Goal: Task Accomplishment & Management: Use online tool/utility

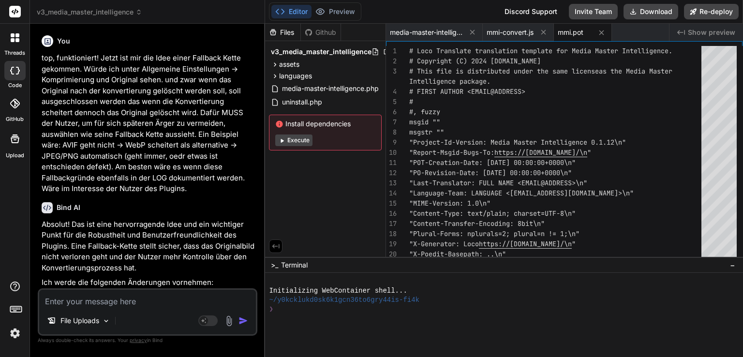
scroll to position [11789, 0]
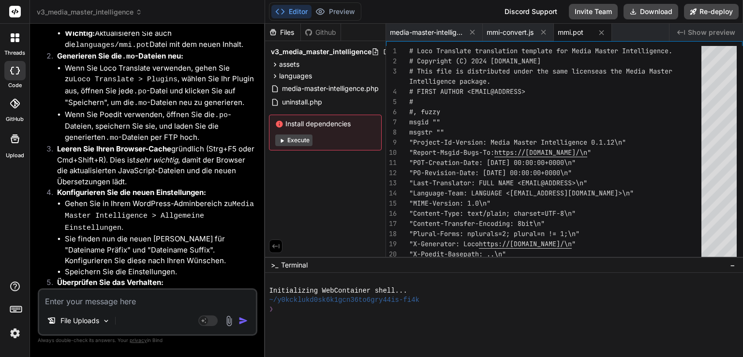
drag, startPoint x: 105, startPoint y: 302, endPoint x: 103, endPoint y: 292, distance: 11.0
click at [106, 302] on textarea at bounding box center [147, 298] width 217 height 17
type textarea "d"
type textarea "x"
type textarea "da"
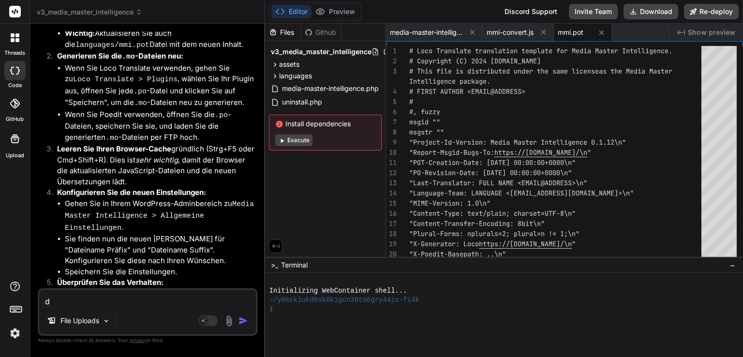
type textarea "x"
type textarea "das"
type textarea "x"
type textarea "das"
type textarea "x"
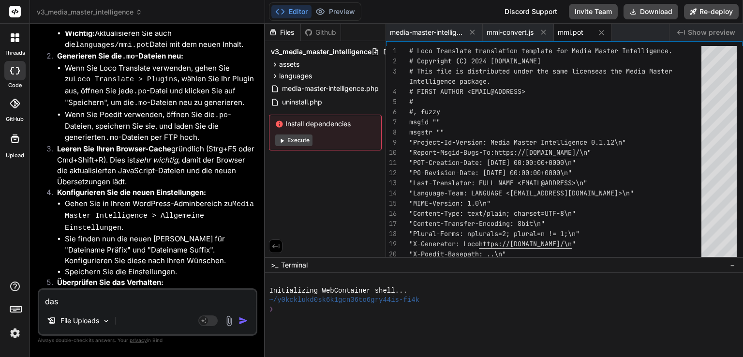
type textarea "das f"
type textarea "x"
type textarea "das fu"
type textarea "x"
type textarea "das fun"
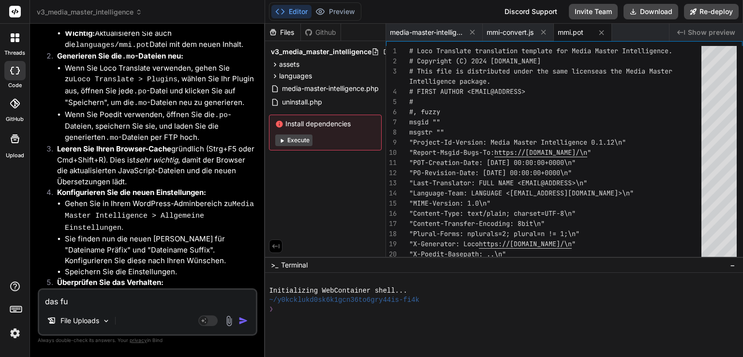
type textarea "x"
type textarea "das funk"
type textarea "x"
type textarea "das funkt"
type textarea "x"
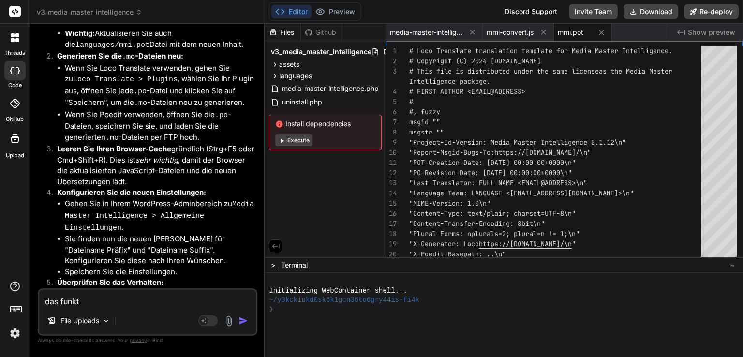
type textarea "das funkti"
type textarea "x"
type textarea "das funktio"
type textarea "x"
type textarea "das funktion"
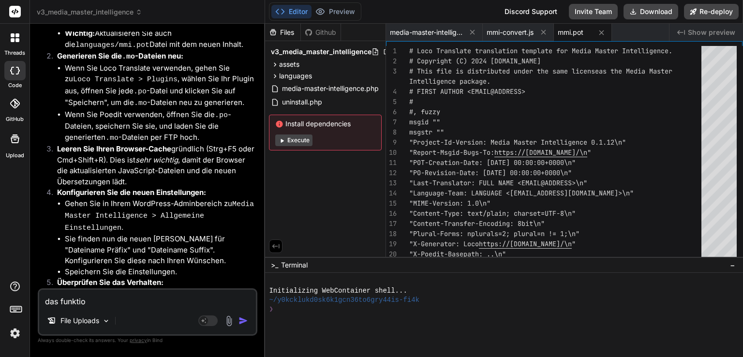
type textarea "x"
type textarea "das funktioni"
type textarea "x"
type textarea "das funktionie"
type textarea "x"
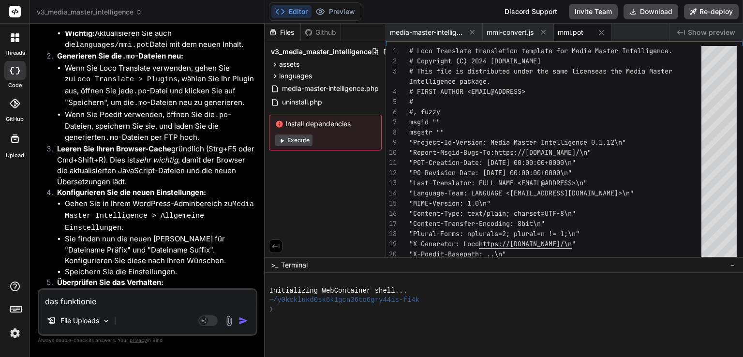
type textarea "das funktionier"
type textarea "x"
type textarea "das funktioniert"
type textarea "x"
type textarea "das funktioniert"
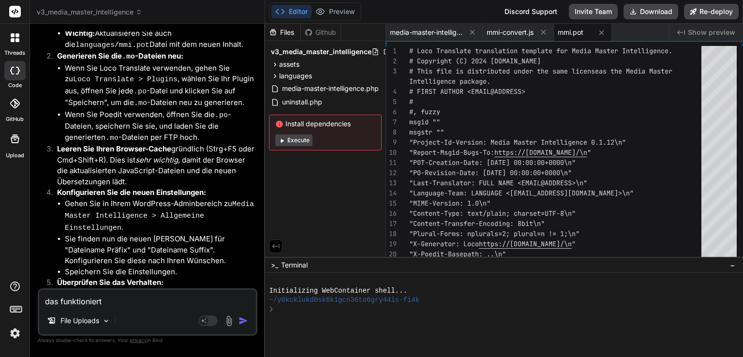
type textarea "x"
type textarea "das funktioniert g"
type textarea "x"
type textarea "das funktioniert gu"
type textarea "x"
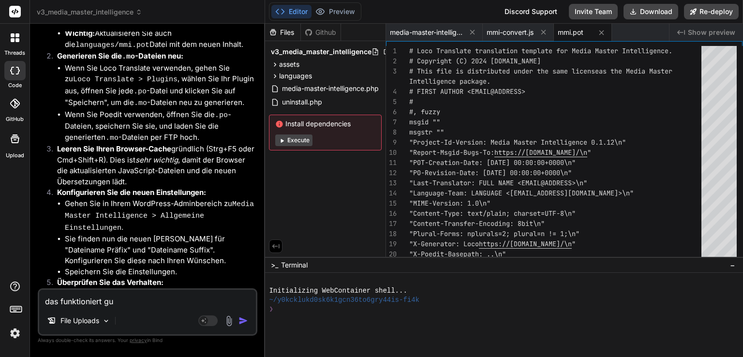
type textarea "das funktioniert gut"
type textarea "x"
type textarea "das funktioniert gut!"
type textarea "x"
type textarea "das funktioniert gut!"
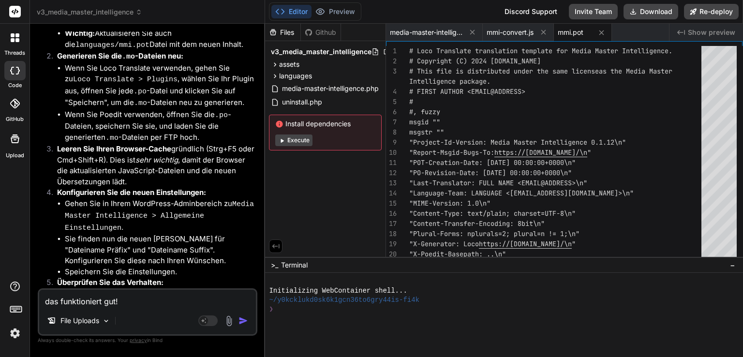
type textarea "x"
type textarea "das funktioniert gut! j"
type textarea "x"
type textarea "das funktioniert gut! je"
type textarea "x"
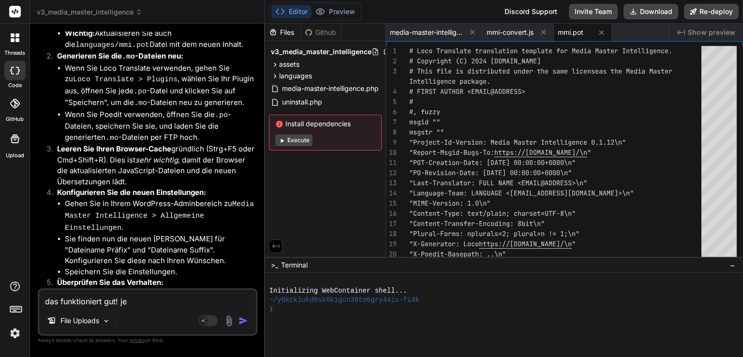
type textarea "das funktioniert gut! jet"
type textarea "x"
type textarea "das funktioniert gut! jetz"
type textarea "x"
type textarea "das funktioniert gut! jetzt"
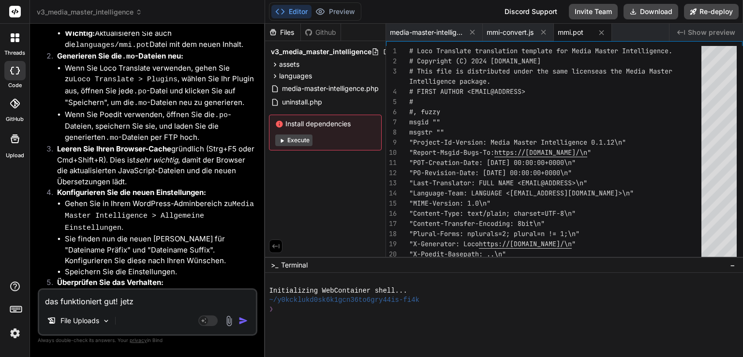
type textarea "x"
type textarea "das funktioniert gut! jetzt"
type textarea "x"
type textarea "das funktioniert gut! jetzt h"
type textarea "x"
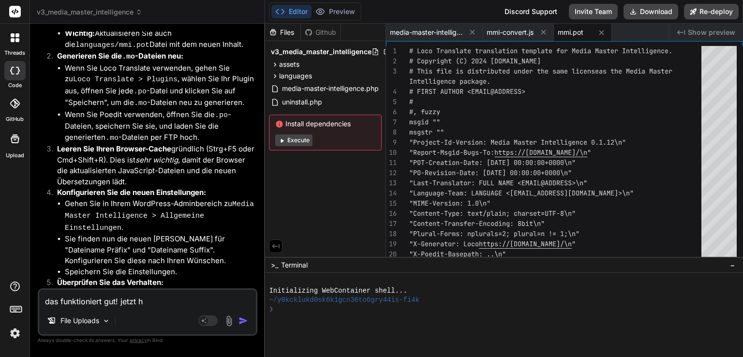
type textarea "das funktioniert gut! jetzt hä"
type textarea "x"
type textarea "das funktioniert gut! jetzt hät"
type textarea "x"
type textarea "das funktioniert gut! jetzt hätt"
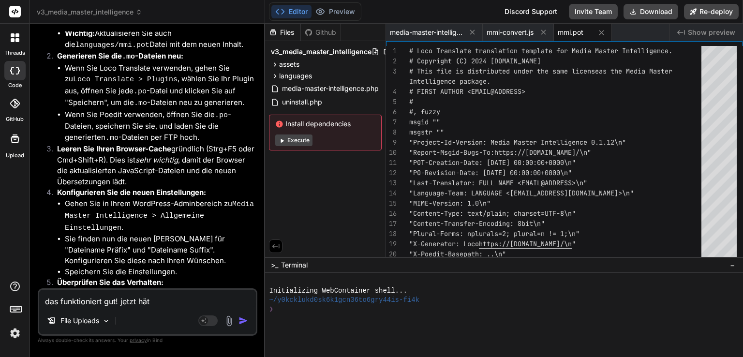
type textarea "x"
type textarea "das funktioniert gut! jetzt hätte"
type textarea "x"
type textarea "das funktioniert gut! jetzt hätte"
type textarea "x"
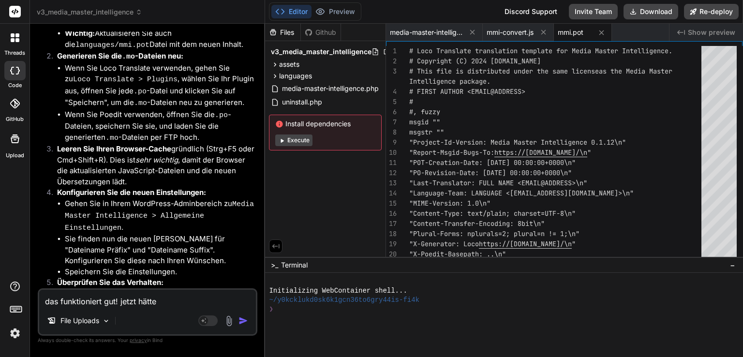
type textarea "das funktioniert gut! jetzt hätte i"
type textarea "x"
type textarea "das funktioniert gut! jetzt hätte ic"
type textarea "x"
type textarea "das funktioniert gut! jetzt hätte ich"
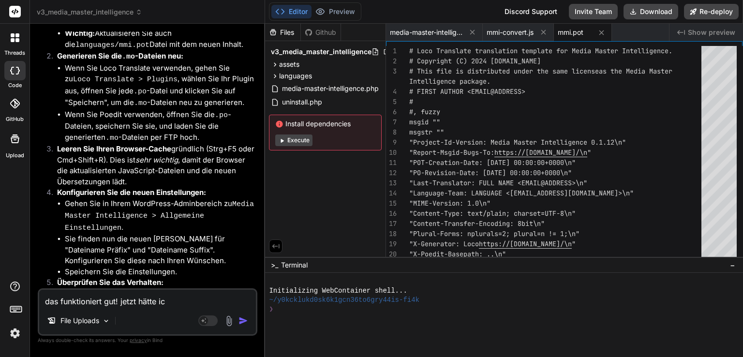
type textarea "x"
type textarea "das funktioniert gut! jetzt hätte ich"
type textarea "x"
type textarea "das funktioniert gut! jetzt hätte ich g"
type textarea "x"
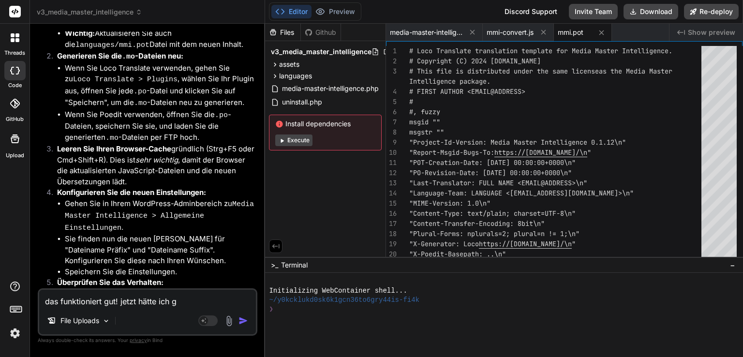
type textarea "das funktioniert gut! jetzt hätte ich ge"
type textarea "x"
type textarea "das funktioniert gut! jetzt hätte ich ger"
type textarea "x"
type textarea "das funktioniert gut! jetzt hätte ich gern"
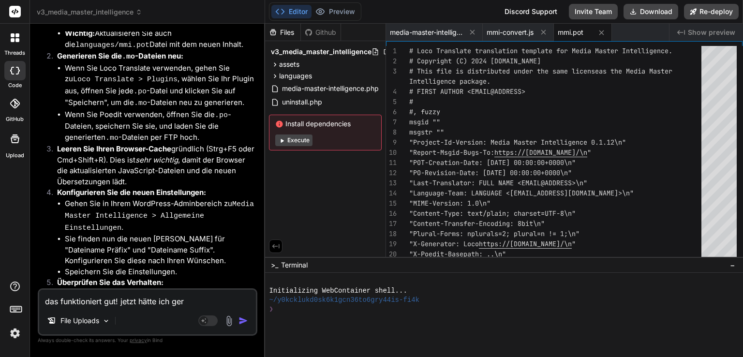
type textarea "x"
type textarea "das funktioniert gut! jetzt hätte ich gerne"
type textarea "x"
type textarea "das funktioniert gut! jetzt hätte ich gerne"
type textarea "x"
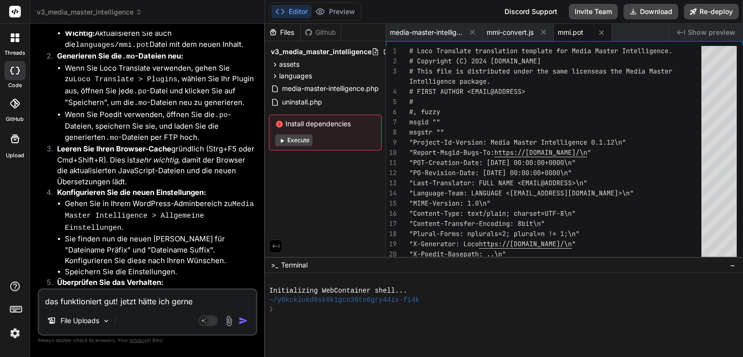
type textarea "das funktioniert gut! jetzt hätte ich gerne b"
type textarea "x"
type textarea "das funktioniert gut! jetzt hätte ich gerne be"
type textarea "x"
type textarea "das funktioniert gut! jetzt hätte ich gerne bev"
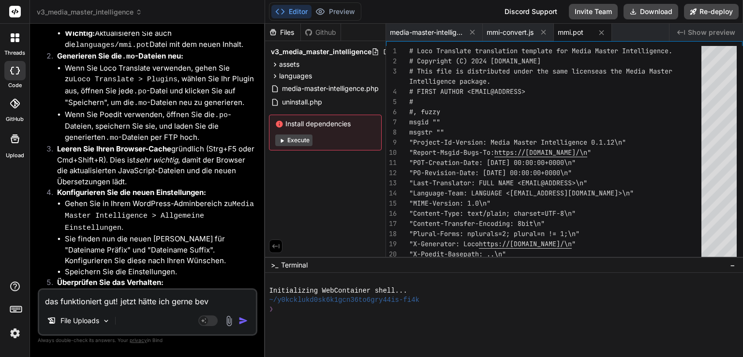
type textarea "x"
type textarea "das funktioniert gut! jetzt hätte ich gerne bevo"
type textarea "x"
type textarea "das funktioniert gut! jetzt hätte ich gerne bevor"
type textarea "x"
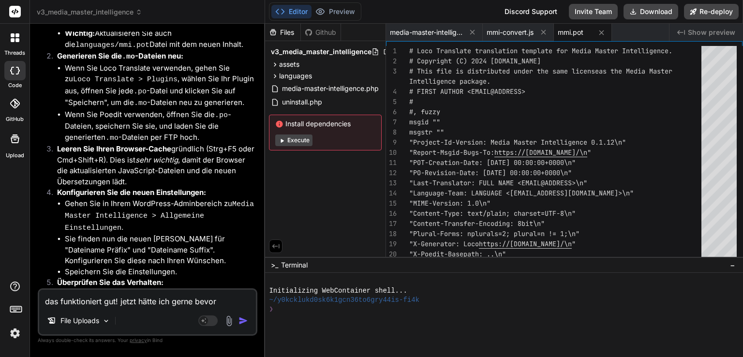
type textarea "das funktioniert gut! jetzt hätte ich gerne bevor"
type textarea "x"
type textarea "das funktioniert gut! jetzt hätte ich gerne bevor d"
type textarea "x"
type textarea "das funktioniert gut! jetzt hätte ich gerne bevor di"
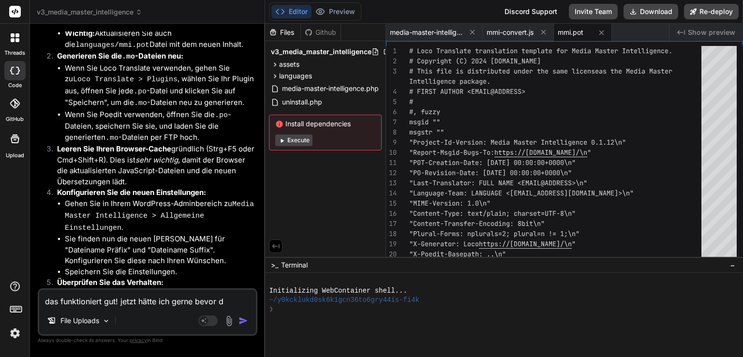
type textarea "x"
type textarea "das funktioniert gut! jetzt hätte ich gerne bevor die"
type textarea "x"
type textarea "das funktioniert gut! jetzt hätte ich gerne bevor dies"
type textarea "x"
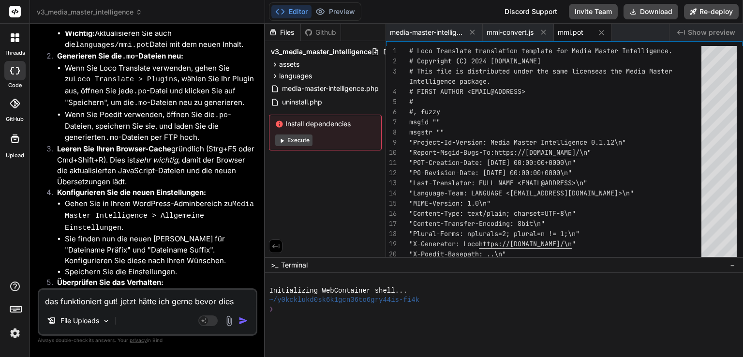
type textarea "das funktioniert gut! jetzt hätte ich gerne bevor dies"
type textarea "x"
type textarea "das funktioniert gut! jetzt hätte ich gerne bevor dies u"
type textarea "x"
type textarea "das funktioniert gut! jetzt hätte ich gerne bevor dies um"
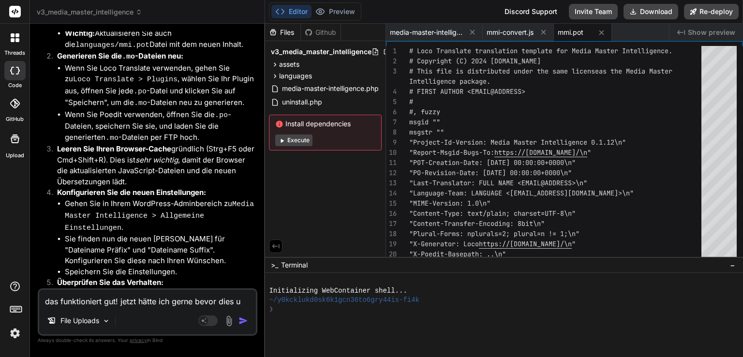
type textarea "x"
type textarea "das funktioniert gut! jetzt hätte ich gerne bevor dies umg"
type textarea "x"
type textarea "das funktioniert gut! jetzt hätte ich gerne bevor dies umge"
type textarea "x"
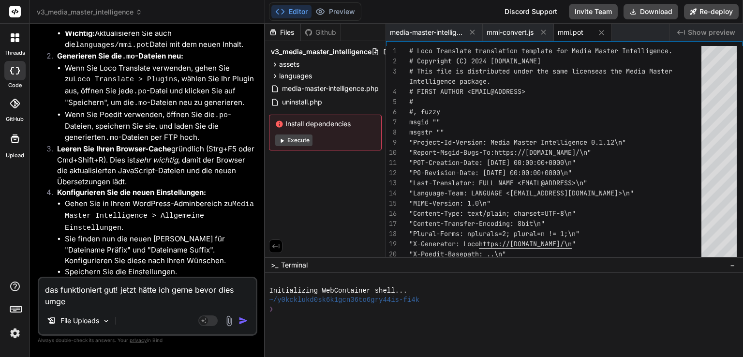
type textarea "das funktioniert gut! jetzt hätte ich gerne bevor dies umges"
type textarea "x"
type textarea "das funktioniert gut! jetzt hätte ich gerne bevor dies umgese"
type textarea "x"
type textarea "das funktioniert gut! jetzt hätte ich gerne bevor dies umgeset"
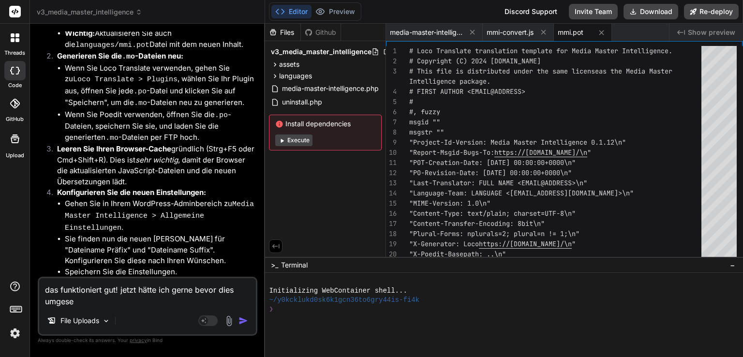
type textarea "x"
type textarea "das funktioniert gut! jetzt hätte ich gerne bevor dies umgesetz"
type textarea "x"
type textarea "das funktioniert gut! jetzt hätte ich gerne bevor dies umgesetzt"
type textarea "x"
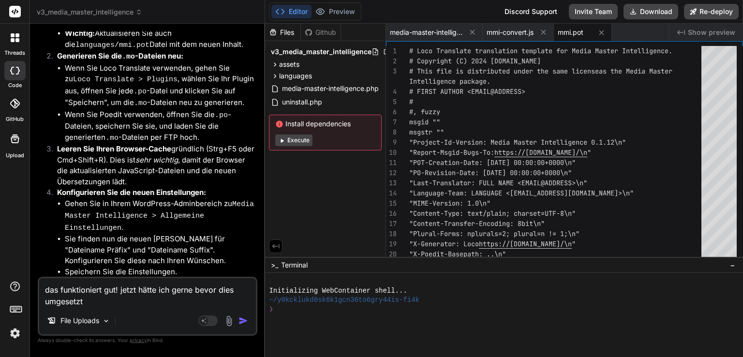
type textarea "das funktioniert gut! jetzt hätte ich gerne bevor dies umgesetzt"
type textarea "x"
type textarea "das funktioniert gut! jetzt hätte ich gerne bevor dies umgesetzt w"
type textarea "x"
type textarea "das funktioniert gut! jetzt hätte ich gerne bevor dies umgesetzt wi"
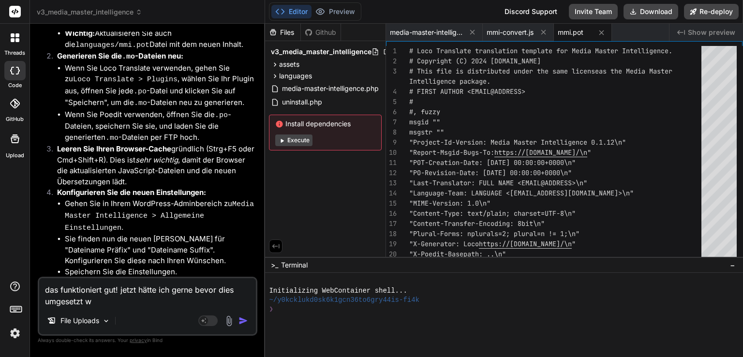
type textarea "x"
type textarea "das funktioniert gut! jetzt hätte ich gerne bevor dies umgesetzt wir"
type textarea "x"
type textarea "das funktioniert gut! jetzt hätte ich gerne bevor dies umgesetzt wird"
type textarea "x"
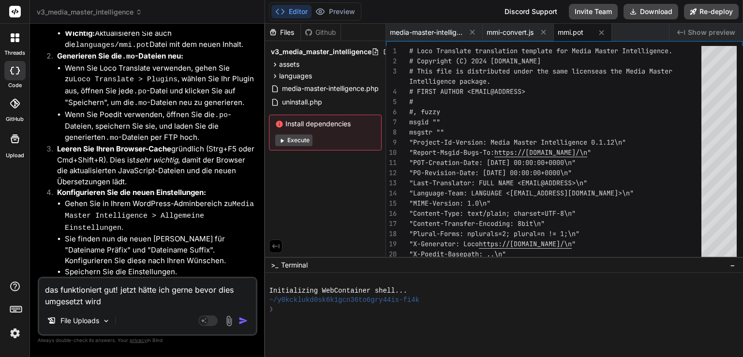
type textarea "das funktioniert gut! jetzt hätte ich gerne bevor dies umgesetzt wird"
type textarea "x"
type textarea "das funktioniert gut! jetzt hätte ich gerne bevor dies umgesetzt wird d"
type textarea "x"
type textarea "das funktioniert gut! jetzt hätte ich gerne bevor dies umgesetzt wird di"
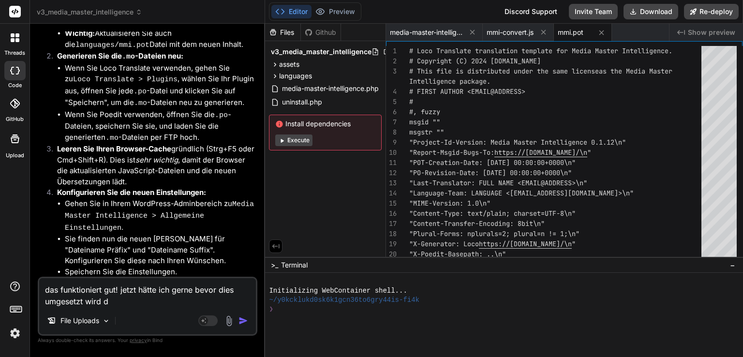
type textarea "x"
type textarea "das funktioniert gut! jetzt hätte ich gerne bevor dies umgesetzt wird die"
type textarea "x"
type textarea "das funktioniert gut! jetzt hätte ich gerne bevor dies umgesetzt wird die"
type textarea "x"
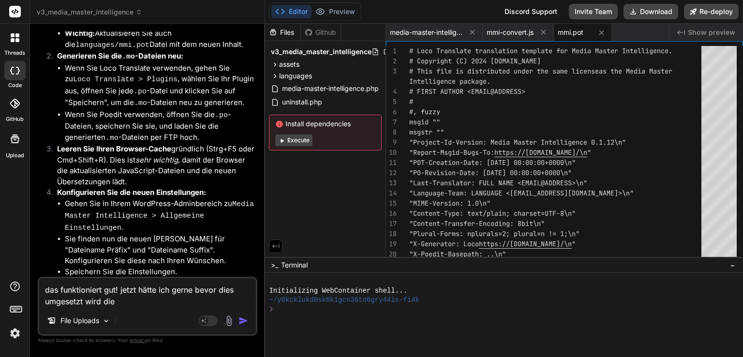
type textarea "das funktioniert gut! jetzt hätte ich gerne bevor dies umgesetzt wird die f"
type textarea "x"
type textarea "das funktioniert gut! jetzt hätte ich gerne bevor dies umgesetzt wird die fr"
type textarea "x"
type textarea "das funktioniert gut! jetzt hätte ich gerne bevor dies umgesetzt wird die fra"
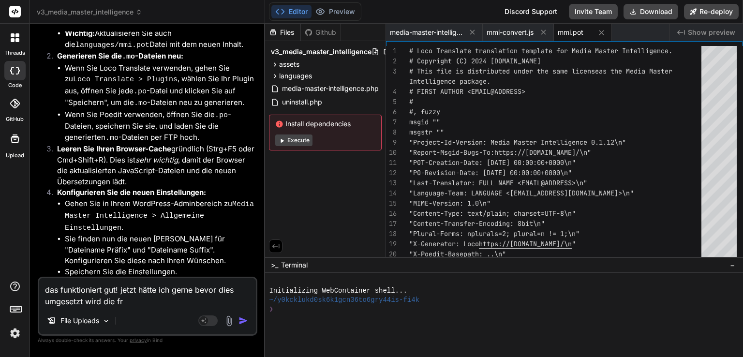
type textarea "x"
type textarea "das funktioniert gut! jetzt hätte ich gerne bevor dies umgesetzt wird die frag"
type textarea "x"
type textarea "das funktioniert gut! jetzt hätte ich gerne bevor dies umgesetzt wird die frage"
type textarea "x"
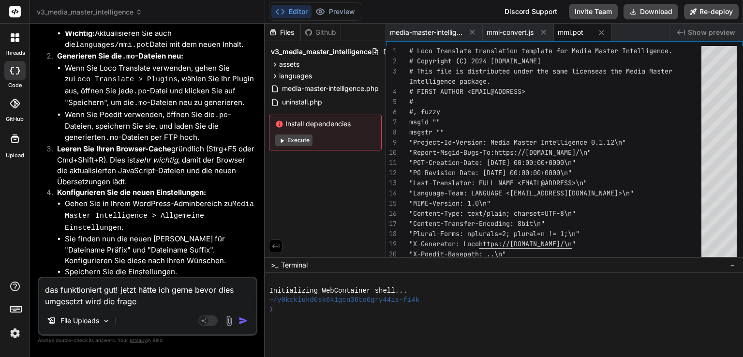
type textarea "das funktioniert gut! jetzt hätte ich gerne bevor dies umgesetzt wird die frage:"
type textarea "x"
type textarea "das funktioniert gut! jetzt hätte ich gerne bevor dies umgesetzt wird die frage:"
type textarea "x"
type textarea "das funktioniert gut! jetzt hätte ich gerne bevor dies umgesetzt wird die frage…"
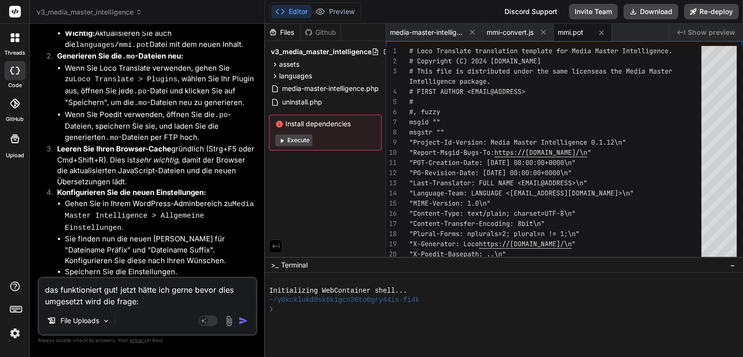
type textarea "x"
type textarea "das funktioniert gut! jetzt hätte ich gerne bevor dies umgesetzt wird die frage…"
type textarea "x"
type textarea "das funktioniert gut! jetzt hätte ich gerne bevor dies umgesetzt wird die frage…"
type textarea "x"
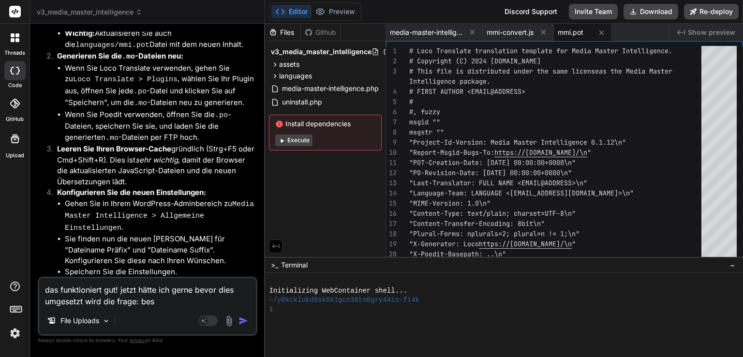
type textarea "das funktioniert gut! jetzt hätte ich gerne bevor dies umgesetzt wird die frage…"
type textarea "x"
type textarea "das funktioniert gut! jetzt hätte ich gerne bevor dies umgesetzt wird die frage…"
type textarea "x"
type textarea "das funktioniert gut! jetzt hätte ich gerne bevor dies umgesetzt wird die frage…"
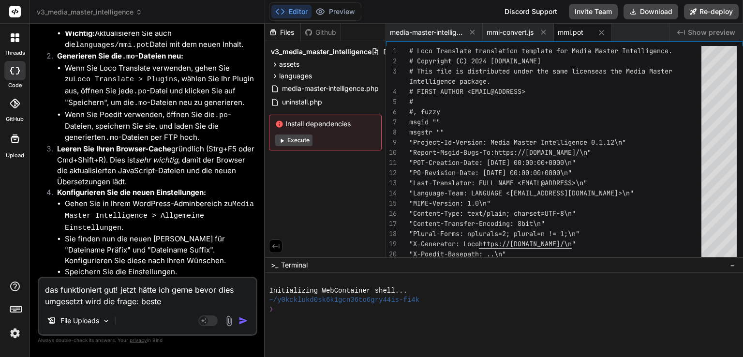
type textarea "x"
type textarea "das funktioniert gut! jetzt hätte ich gerne bevor dies umgesetzt wird die frage…"
type textarea "x"
type textarea "das funktioniert gut! jetzt hätte ich gerne bevor dies umgesetzt wird die frage…"
type textarea "x"
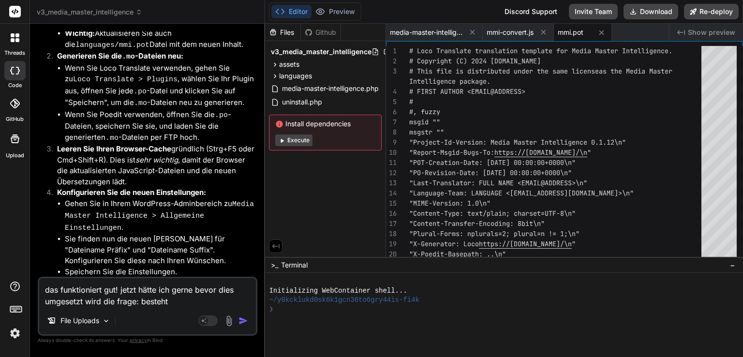
type textarea "das funktioniert gut! jetzt hätte ich gerne bevor dies umgesetzt wird die frage…"
type textarea "x"
type textarea "das funktioniert gut! jetzt hätte ich gerne bevor dies umgesetzt wird die frage…"
type textarea "x"
type textarea "das funktioniert gut! jetzt hätte ich gerne bevor dies umgesetzt wird die frage…"
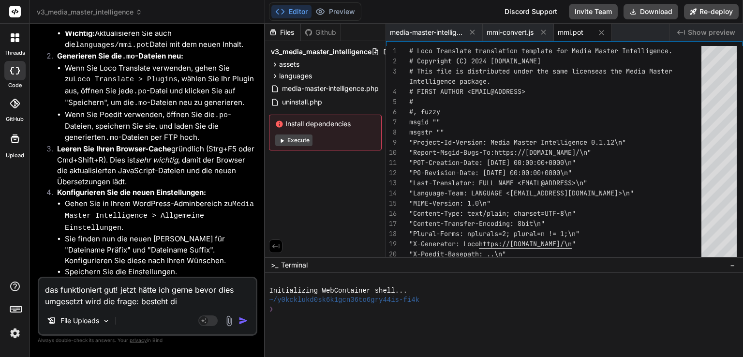
type textarea "x"
type textarea "das funktioniert gut! jetzt hätte ich gerne bevor dies umgesetzt wird die frage…"
type textarea "x"
type textarea "das funktioniert gut! jetzt hätte ich gerne bevor dies umgesetzt wird die frage…"
type textarea "x"
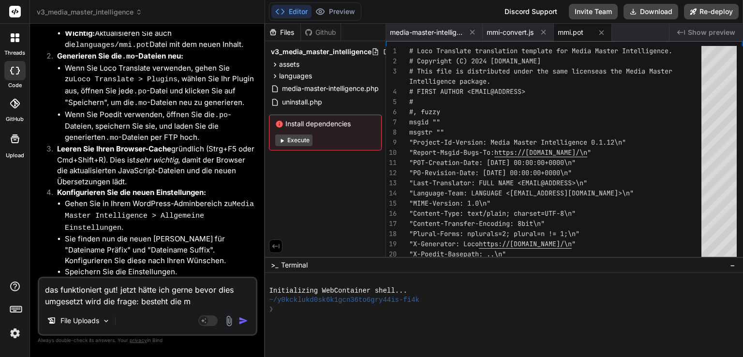
type textarea "das funktioniert gut! jetzt hätte ich gerne bevor dies umgesetzt wird die frage…"
type textarea "x"
type textarea "das funktioniert gut! jetzt hätte ich gerne bevor dies umgesetzt wird die frage…"
type textarea "x"
type textarea "das funktioniert gut! jetzt hätte ich gerne bevor dies umgesetzt wird die frage…"
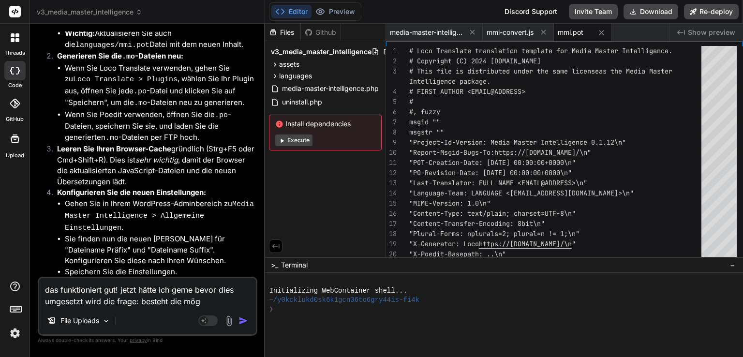
type textarea "x"
type textarea "das funktioniert gut! jetzt hätte ich gerne bevor dies umgesetzt wird die frage…"
type textarea "x"
type textarea "das funktioniert gut! jetzt hätte ich gerne bevor dies umgesetzt wird die frage…"
type textarea "x"
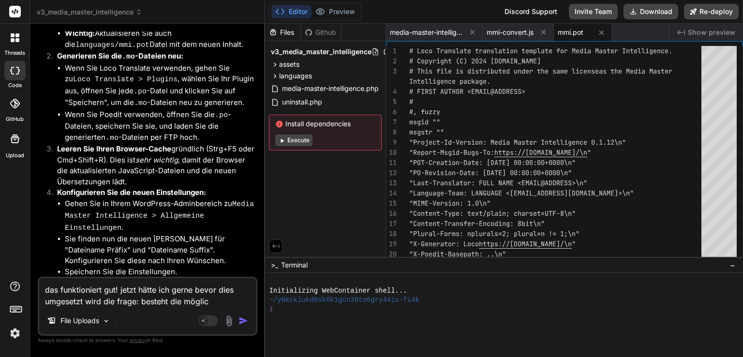
type textarea "das funktioniert gut! jetzt hätte ich gerne bevor dies umgesetzt wird die frage…"
type textarea "x"
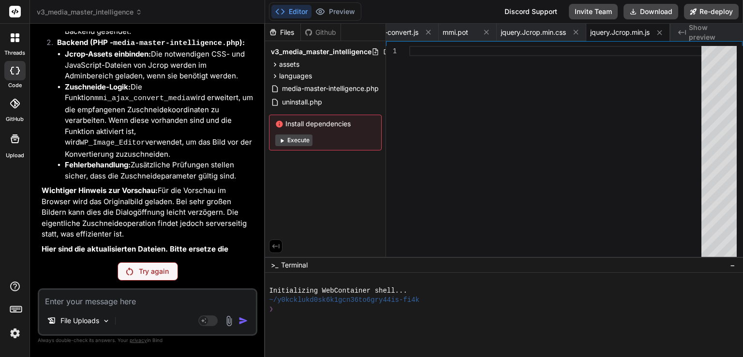
scroll to position [12612, 0]
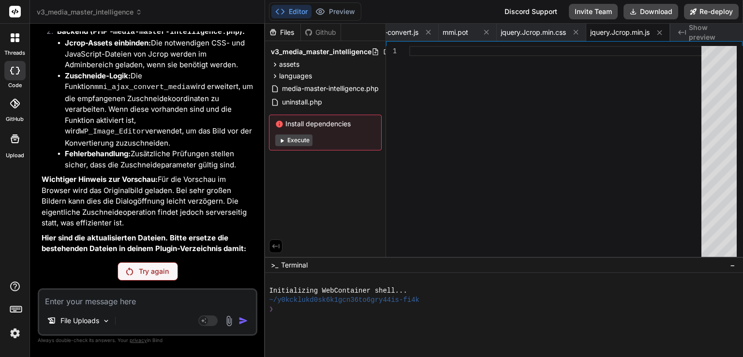
click at [150, 268] on p "Try again" at bounding box center [154, 272] width 30 height 10
click at [120, 303] on textarea at bounding box center [147, 298] width 217 height 17
click at [159, 279] on div "Try again" at bounding box center [148, 271] width 60 height 18
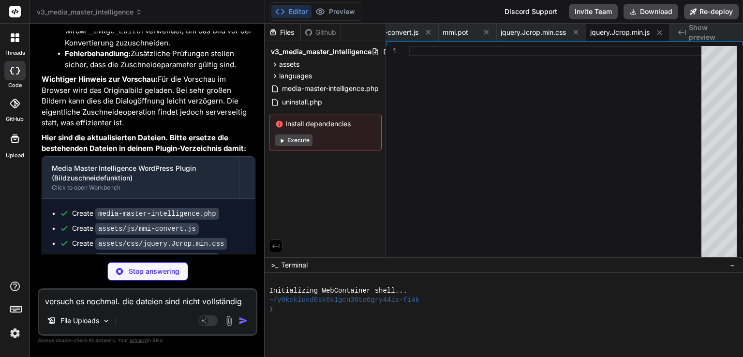
scroll to position [12781, 0]
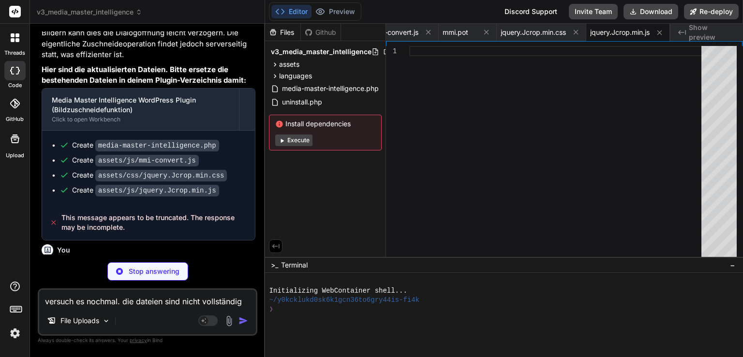
drag, startPoint x: 157, startPoint y: 163, endPoint x: 41, endPoint y: 167, distance: 115.7
click at [42, 335] on p "Hier ist der vollständige Inhalt der Datei assets/js/jquery.Jcrop.min.js . Bitt…" at bounding box center [149, 352] width 214 height 34
copy code "assets/js/jquery.Jcrop.min.js"
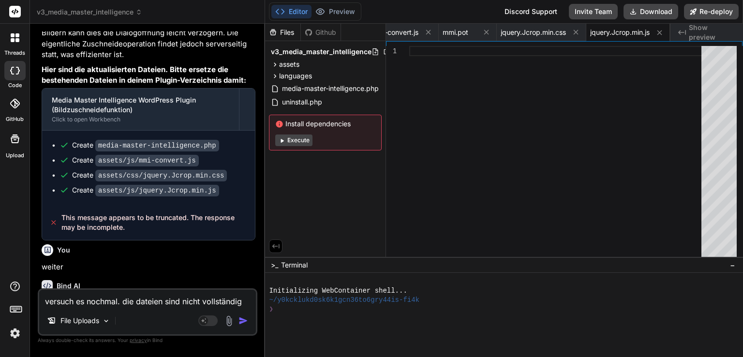
click at [162, 301] on textarea "versuch es nochmal. die dateien sind nicht vollständig" at bounding box center [147, 298] width 217 height 17
paste textarea "assets/js/jquery.Jcrop.min.js"
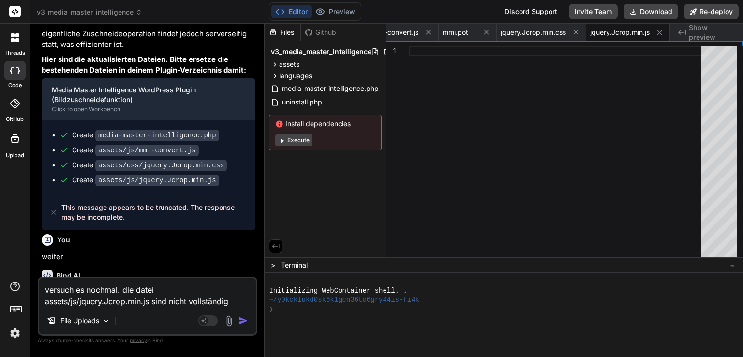
scroll to position [12793, 0]
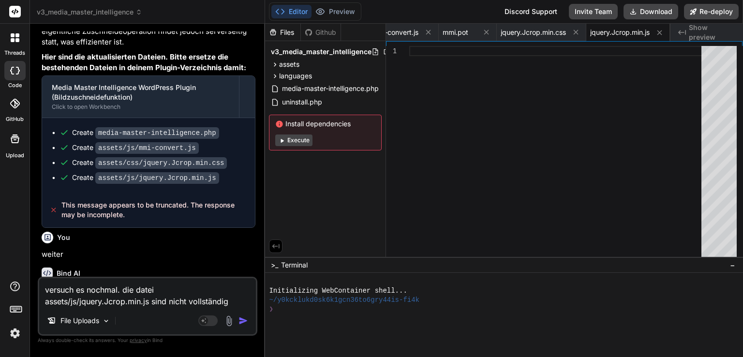
click at [160, 302] on textarea "versuch es nochmal. die datei assets/js/jquery.Jcrop.min.js sind nicht vollstän…" at bounding box center [147, 292] width 217 height 29
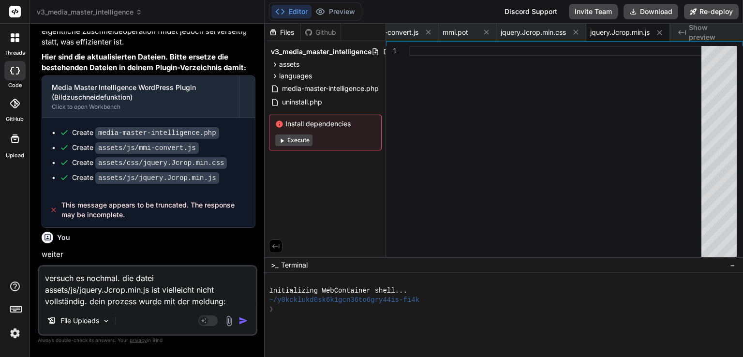
scroll to position [12805, 0]
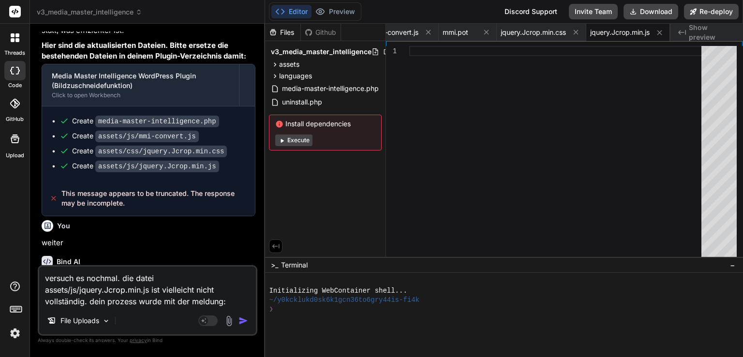
drag, startPoint x: 139, startPoint y: 255, endPoint x: 60, endPoint y: 242, distance: 79.9
copy span "This message appears to be truncated. The response may be incomplete."
click at [226, 302] on textarea "versuch es nochmal. die datei assets/js/jquery.Jcrop.min.js ist vielleicht nich…" at bounding box center [147, 287] width 217 height 41
paste textarea "This message appears to be truncated. The response may be incomplete."
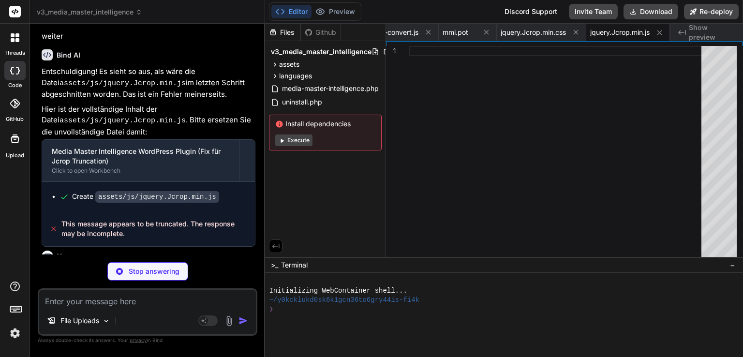
scroll to position [13048, 0]
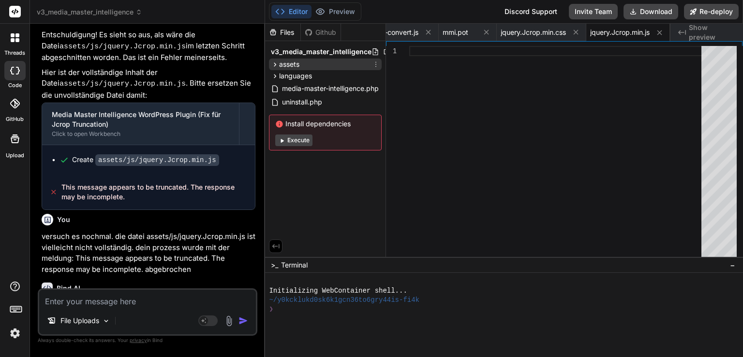
click at [277, 66] on icon at bounding box center [275, 64] width 8 height 8
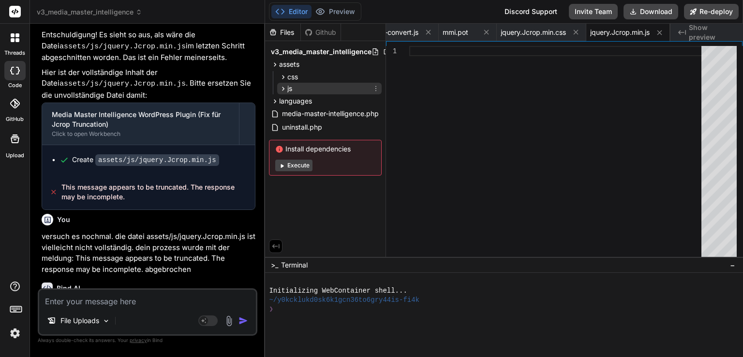
click at [282, 88] on icon at bounding box center [283, 89] width 8 height 8
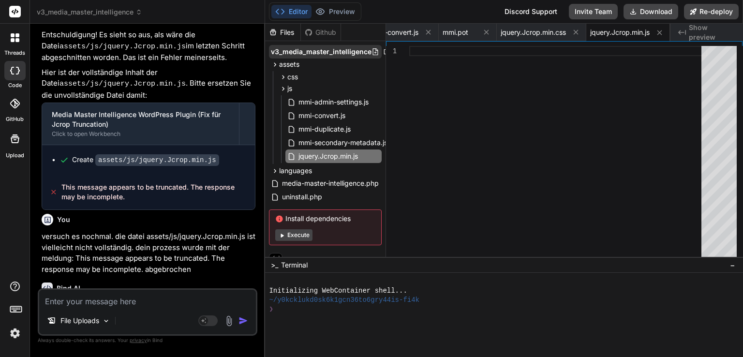
click at [339, 48] on span "v3_media_master_intelligence" at bounding box center [321, 52] width 101 height 10
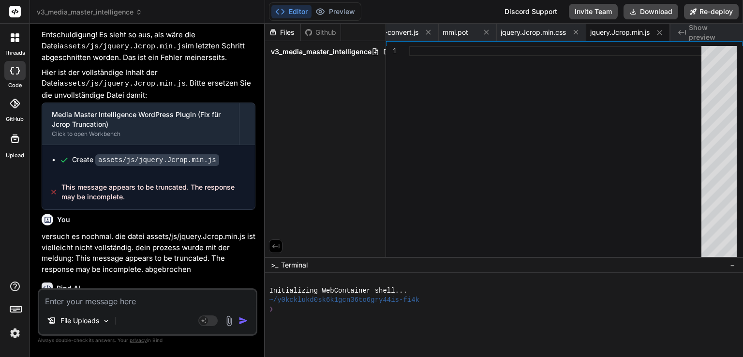
click at [301, 52] on span "v3_media_master_intelligence" at bounding box center [321, 52] width 101 height 10
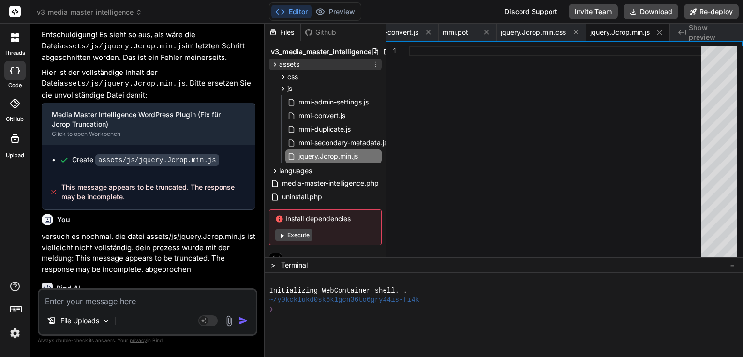
click at [277, 63] on icon at bounding box center [275, 64] width 8 height 8
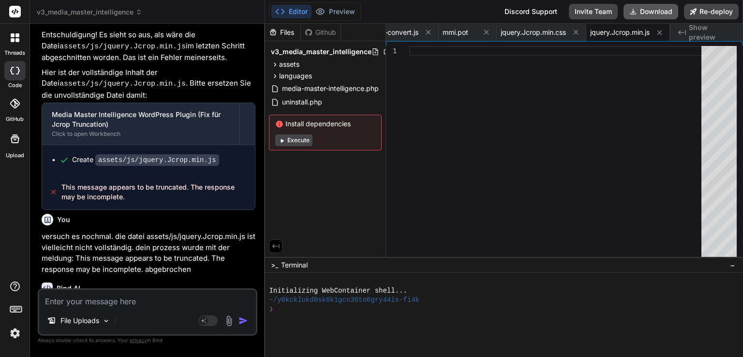
click at [645, 10] on button "Download" at bounding box center [651, 11] width 55 height 15
drag, startPoint x: 130, startPoint y: 299, endPoint x: 124, endPoint y: 299, distance: 5.8
click at [130, 300] on textarea at bounding box center [147, 298] width 217 height 17
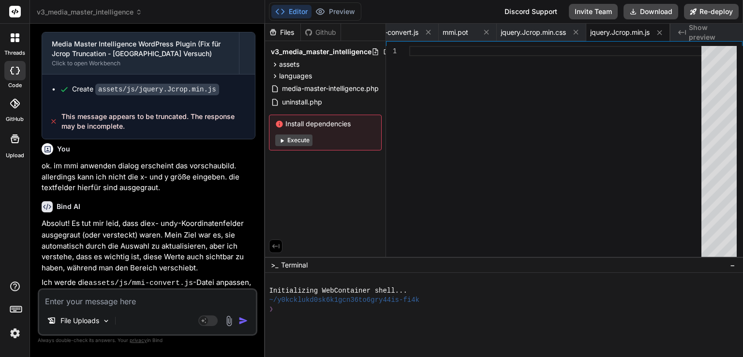
scroll to position [13390, 0]
click at [129, 299] on textarea at bounding box center [147, 298] width 217 height 17
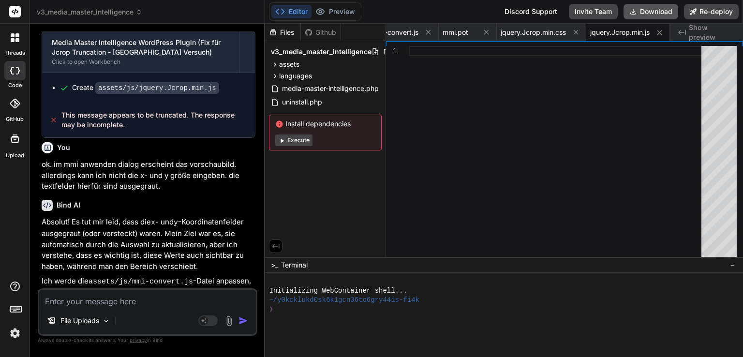
click at [671, 12] on button "Download" at bounding box center [651, 11] width 55 height 15
click at [128, 301] on textarea at bounding box center [147, 298] width 217 height 17
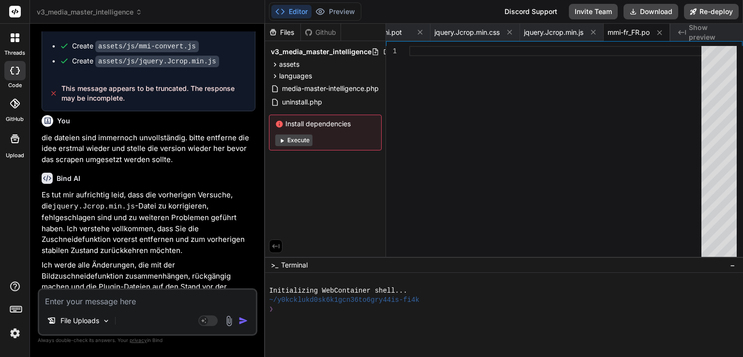
scroll to position [13783, 0]
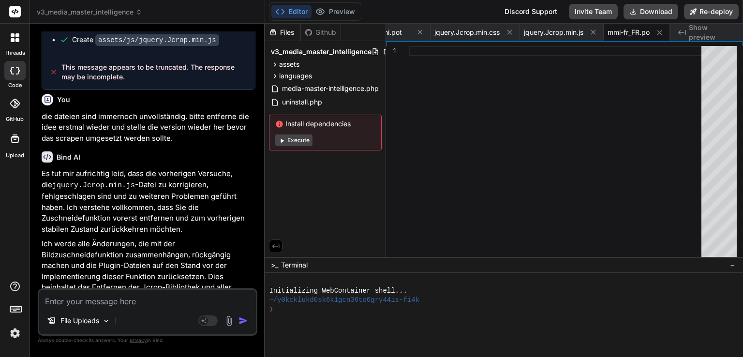
click at [163, 298] on textarea at bounding box center [147, 298] width 217 height 17
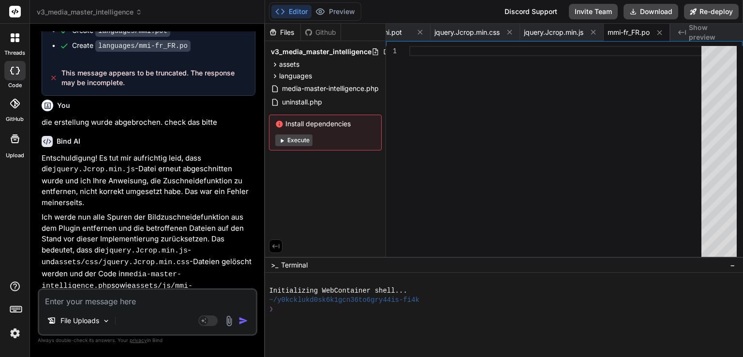
scroll to position [14176, 0]
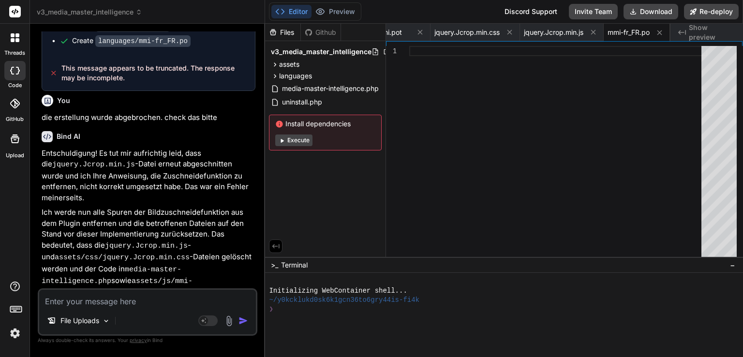
click at [119, 300] on textarea at bounding box center [147, 298] width 217 height 17
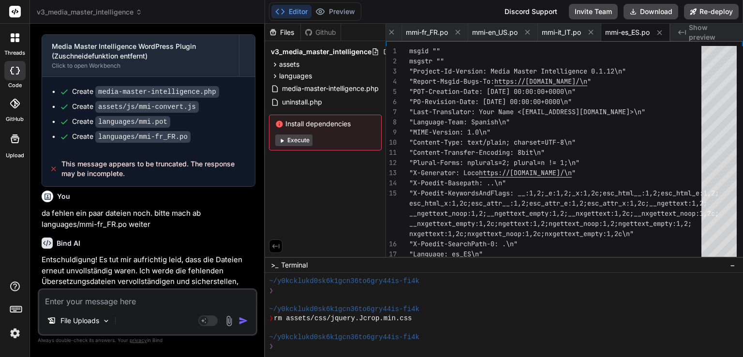
scroll to position [14574, 0]
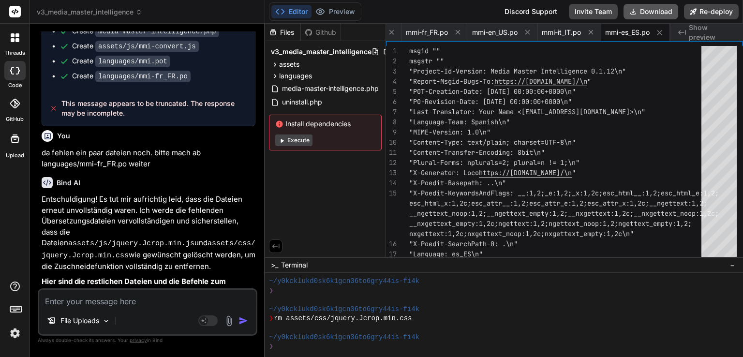
click at [652, 9] on button "Download" at bounding box center [651, 11] width 55 height 15
click at [145, 297] on textarea at bounding box center [147, 298] width 217 height 17
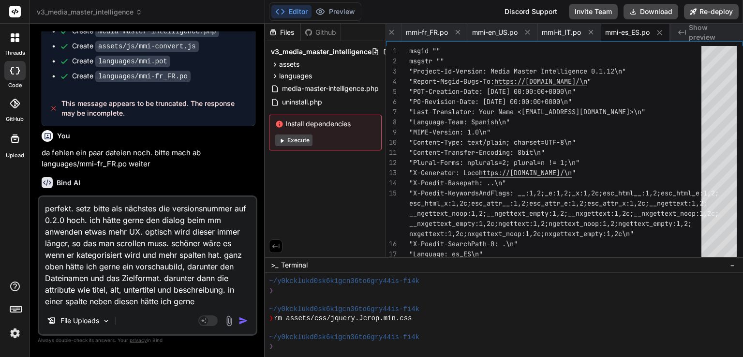
paste textarea "Erweiterte Metadaten (SEO & Rechte)"
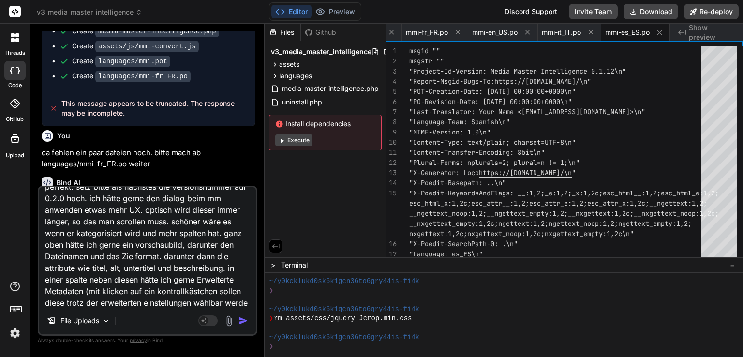
scroll to position [24, 0]
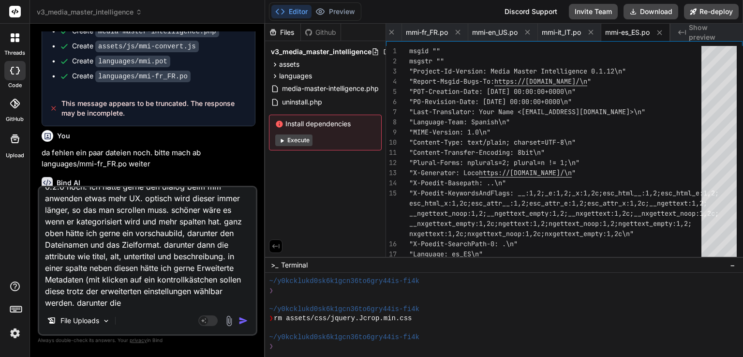
paste textarea "Dateinamen-Vordefinition:"
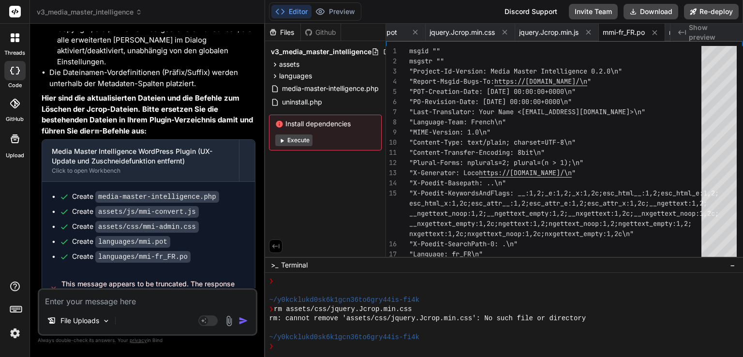
scroll to position [15504, 0]
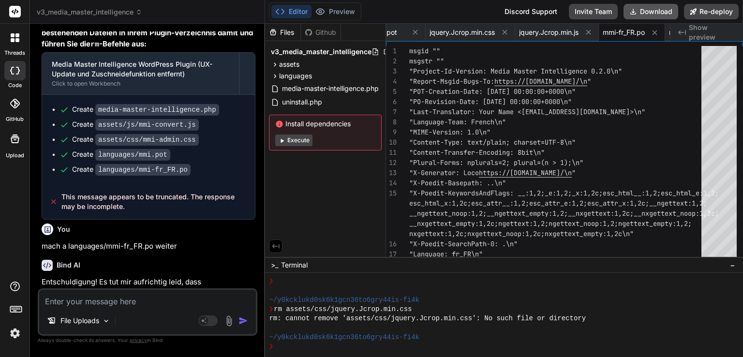
click at [633, 16] on button "Download" at bounding box center [651, 11] width 55 height 15
